Goal: Task Accomplishment & Management: Use online tool/utility

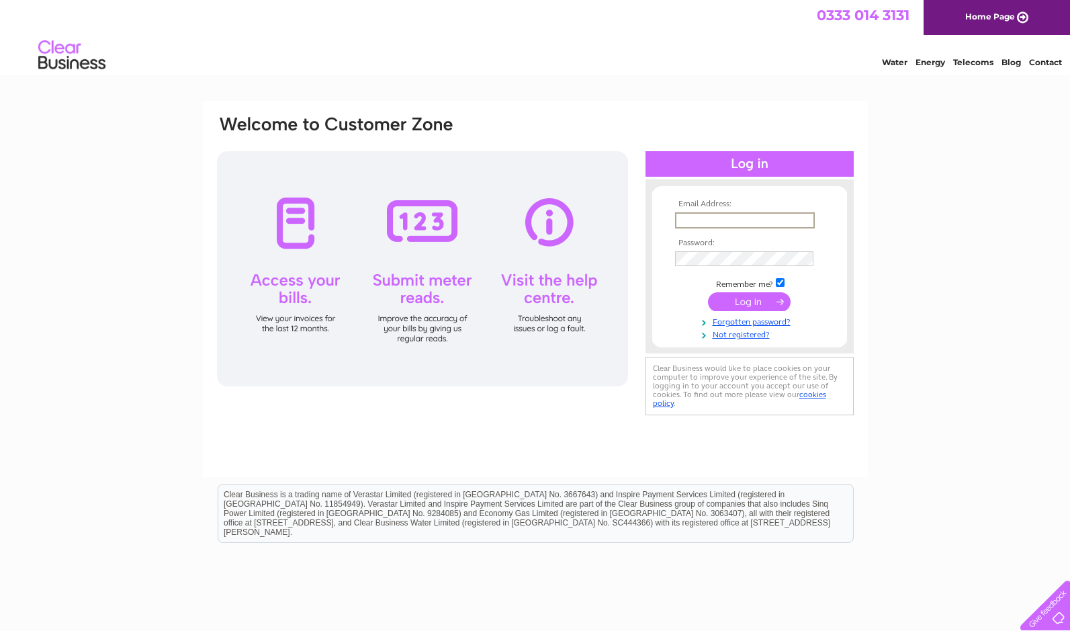
type input "[EMAIL_ADDRESS][DOMAIN_NAME]"
click at [777, 301] on input "submit" at bounding box center [749, 300] width 83 height 19
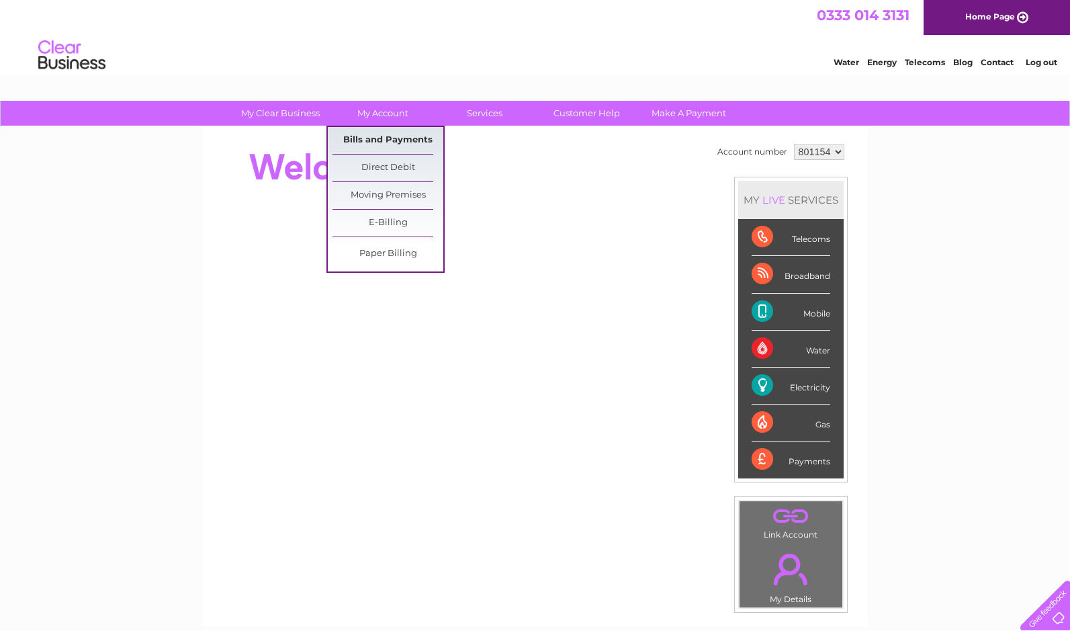
click at [390, 139] on link "Bills and Payments" at bounding box center [388, 140] width 111 height 27
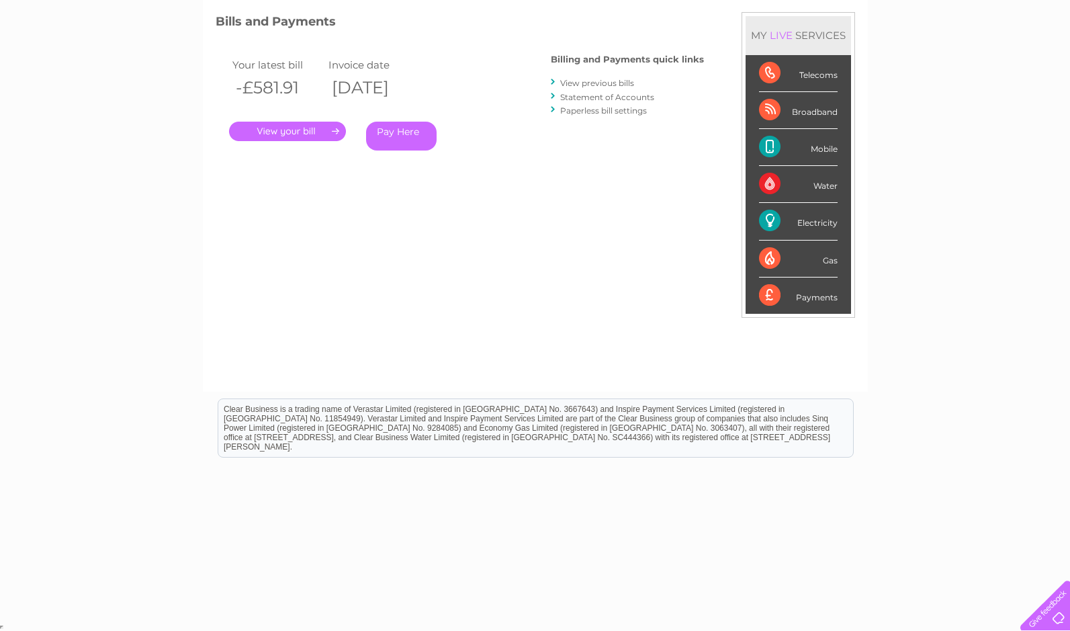
scroll to position [181, 0]
click at [801, 220] on div "Electricity" at bounding box center [798, 220] width 79 height 37
click at [768, 218] on div "Electricity" at bounding box center [798, 220] width 79 height 37
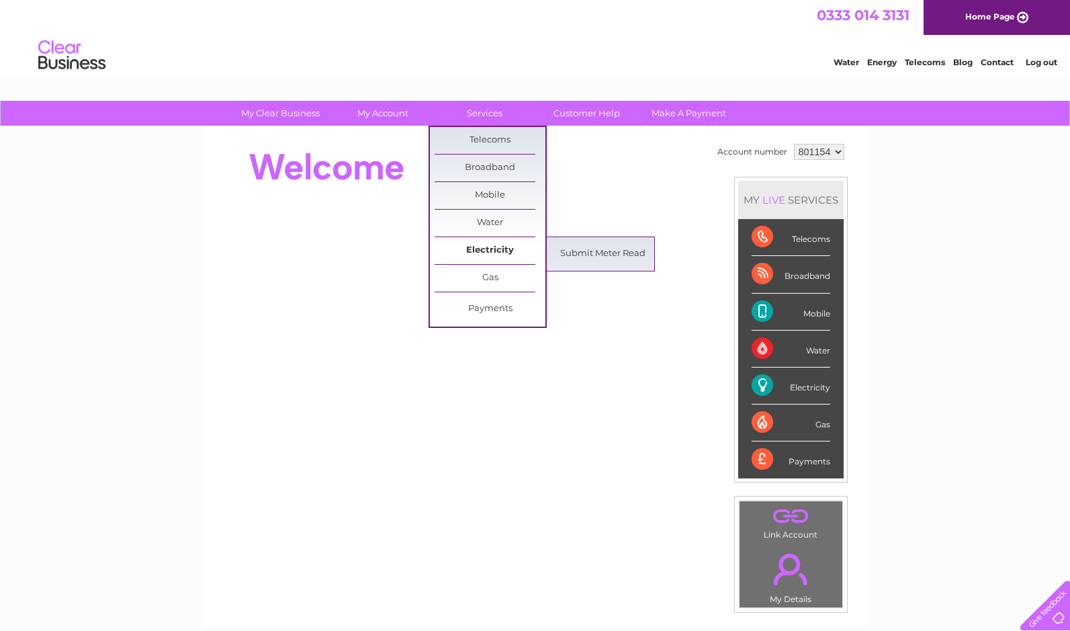
click at [488, 247] on link "Electricity" at bounding box center [490, 250] width 111 height 27
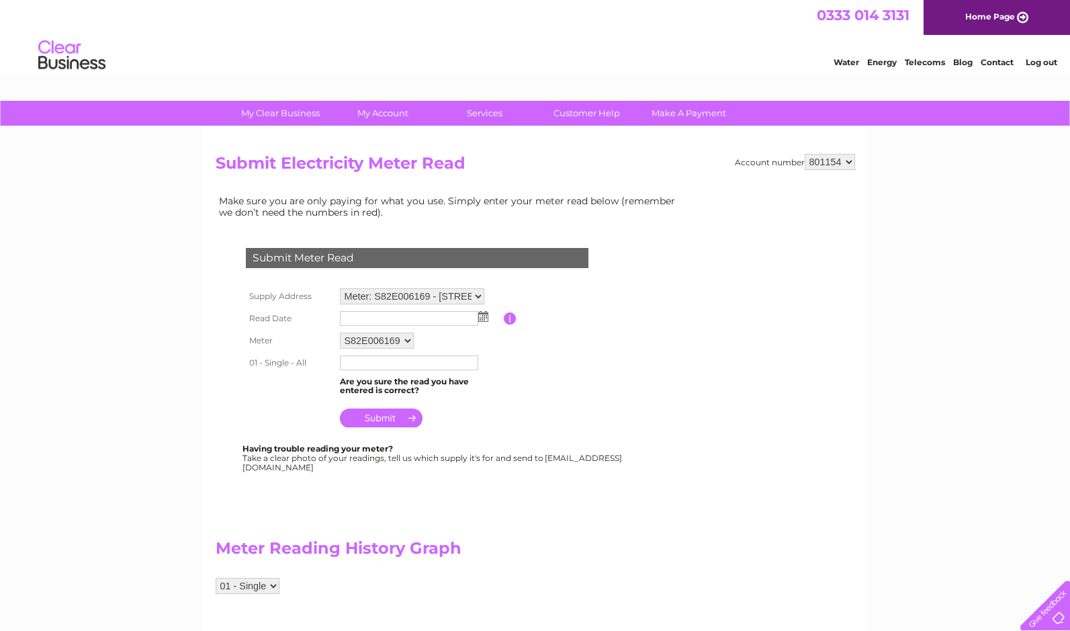
click at [481, 317] on img at bounding box center [483, 316] width 10 height 11
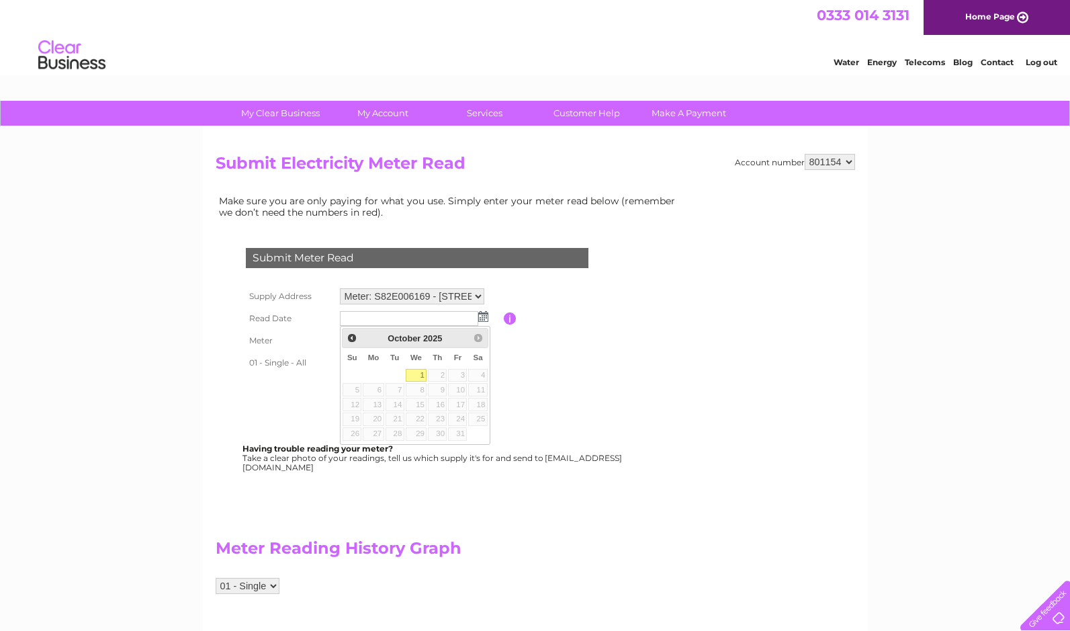
click at [414, 376] on link "1" at bounding box center [417, 375] width 22 height 13
type input "2025/10/01"
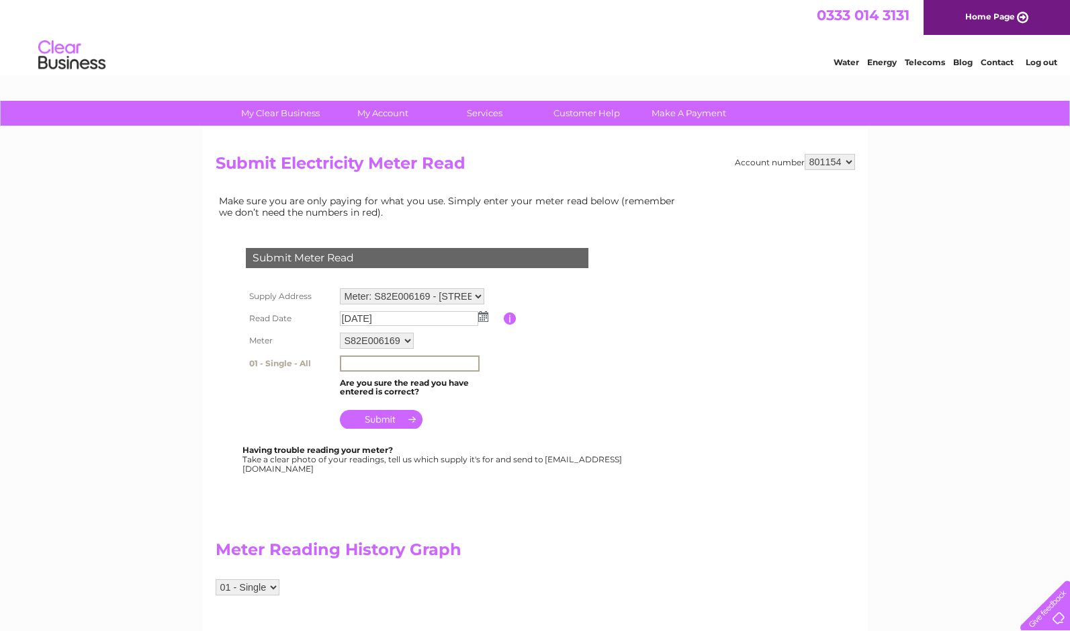
click at [347, 361] on input "text" at bounding box center [410, 363] width 140 height 16
type input "75440"
click at [394, 417] on input "submit" at bounding box center [381, 418] width 83 height 19
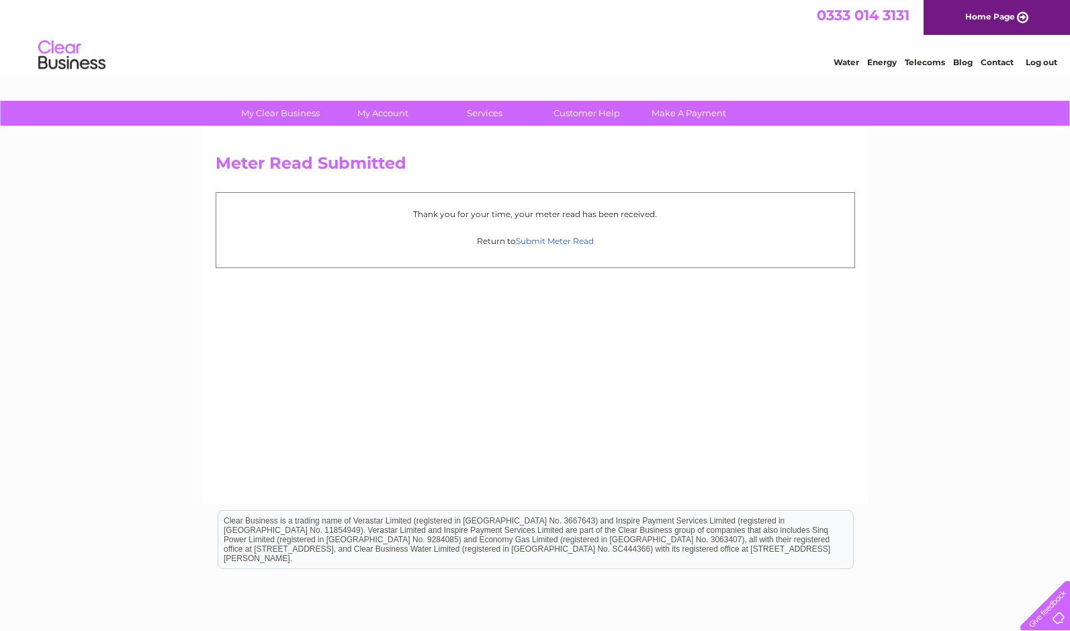
click at [555, 240] on link "Submit Meter Read" at bounding box center [555, 241] width 78 height 10
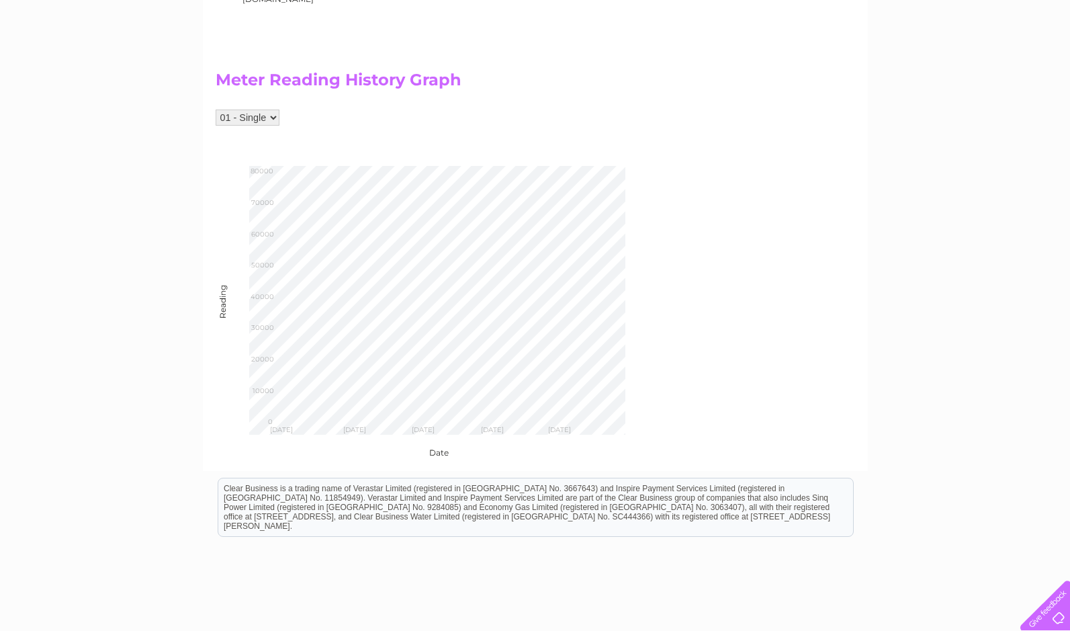
scroll to position [470, 0]
